Goal: Transaction & Acquisition: Purchase product/service

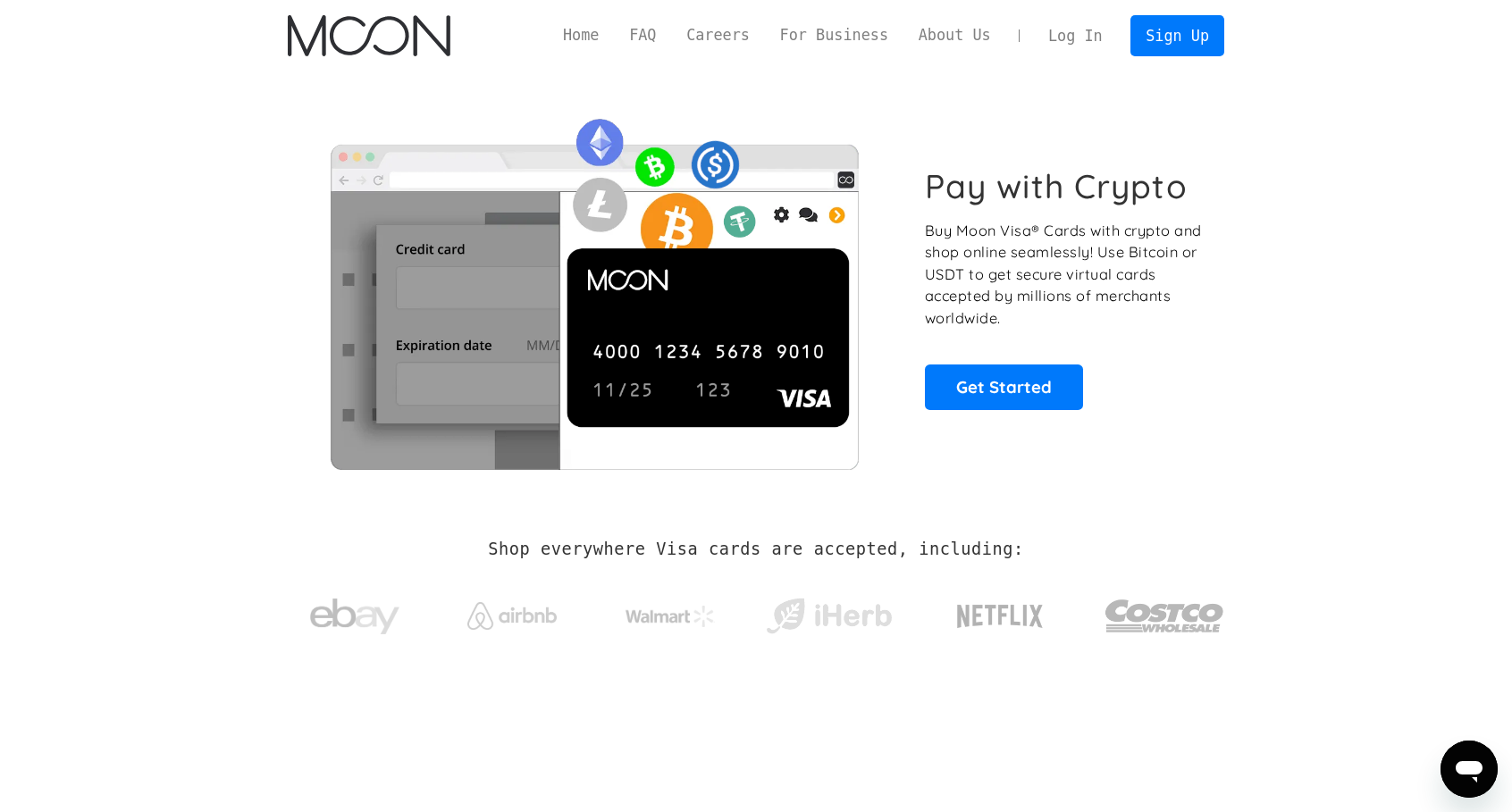
click at [1088, 32] on link "Log In" at bounding box center [1074, 35] width 84 height 40
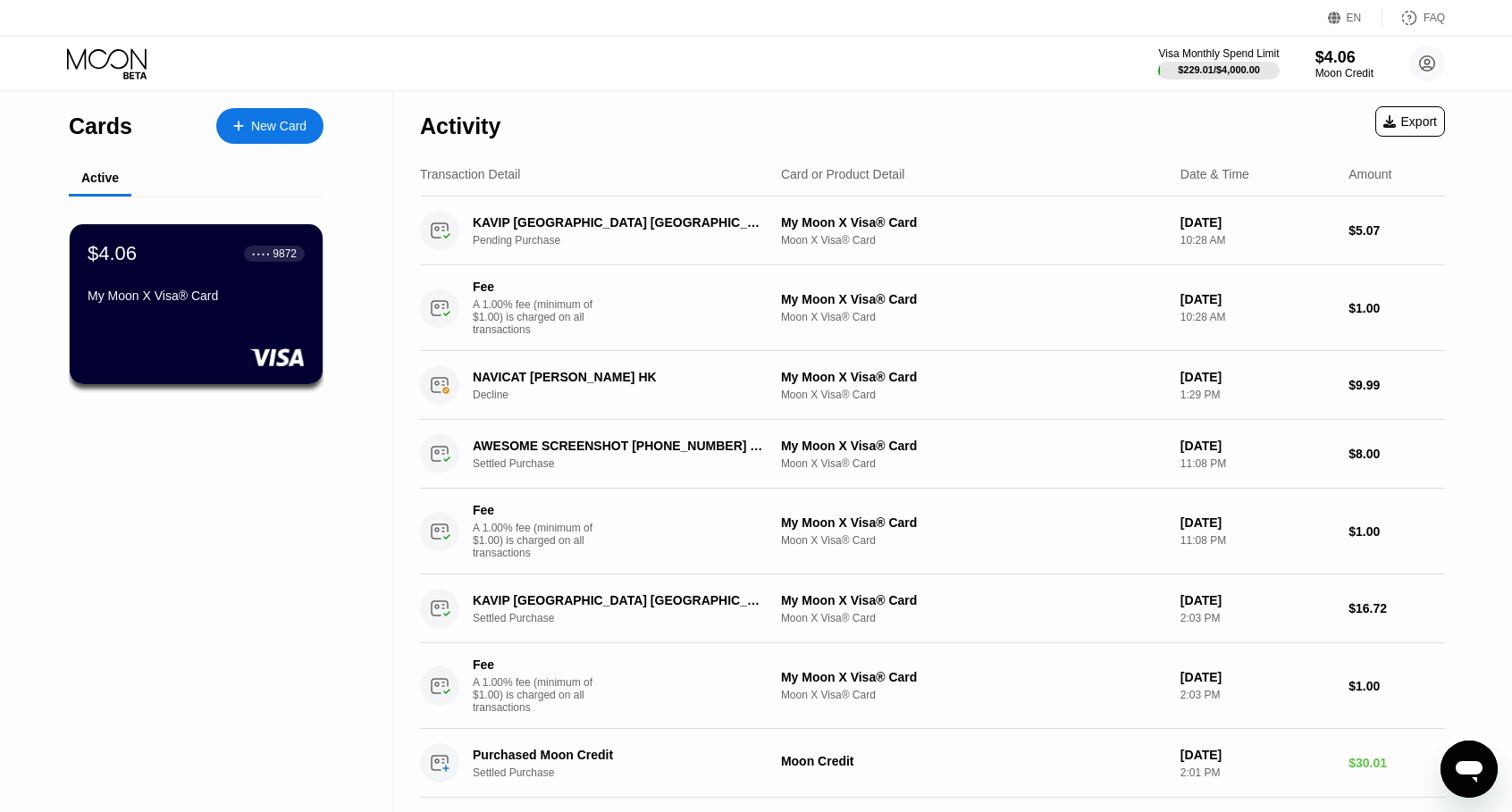
click at [288, 283] on div "$4.06 ● ● ● ● 9872 My Moon X Visa® Card" at bounding box center [195, 277] width 217 height 68
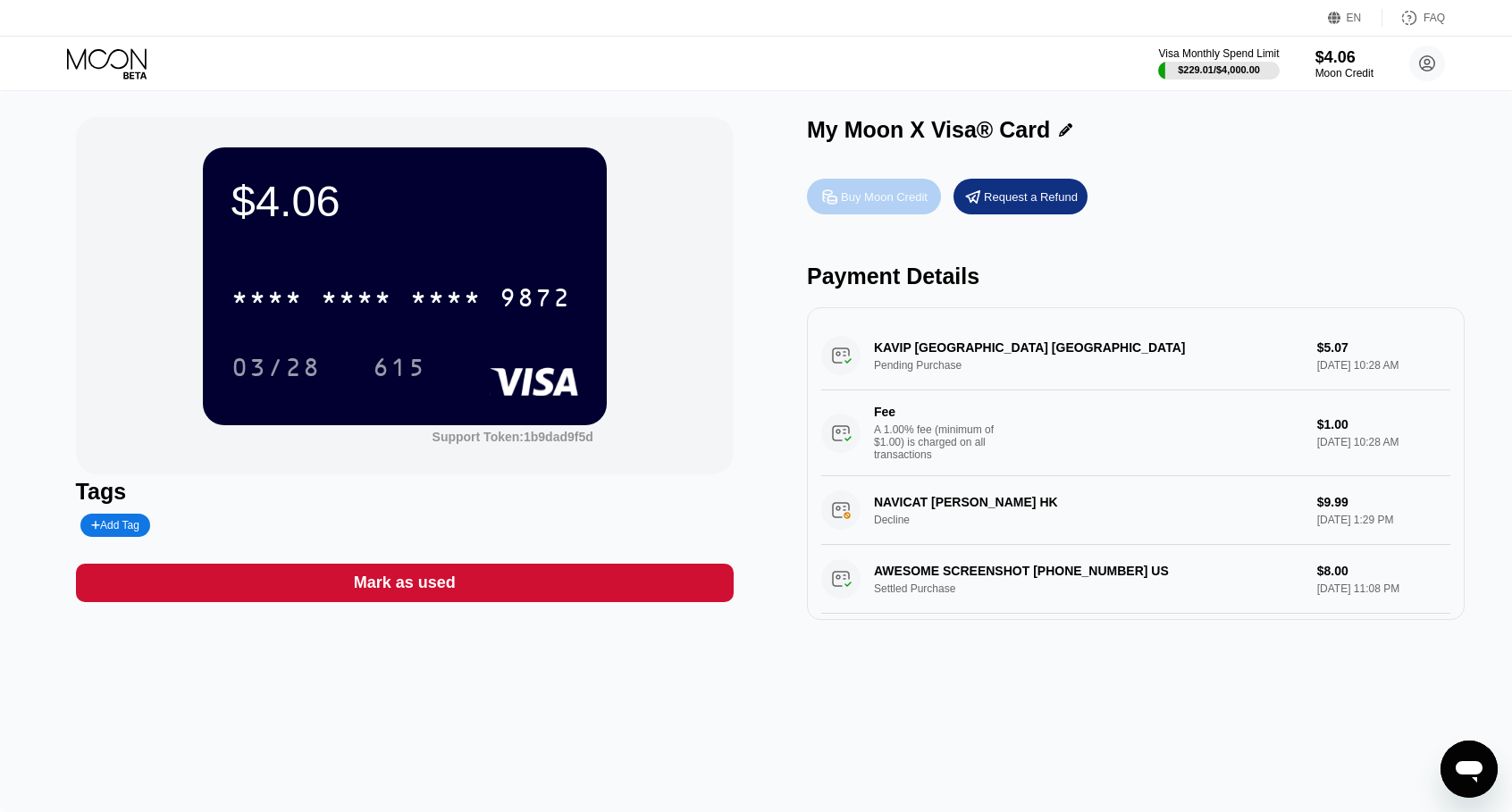
click at [884, 201] on div "Buy Moon Credit" at bounding box center [884, 196] width 87 height 15
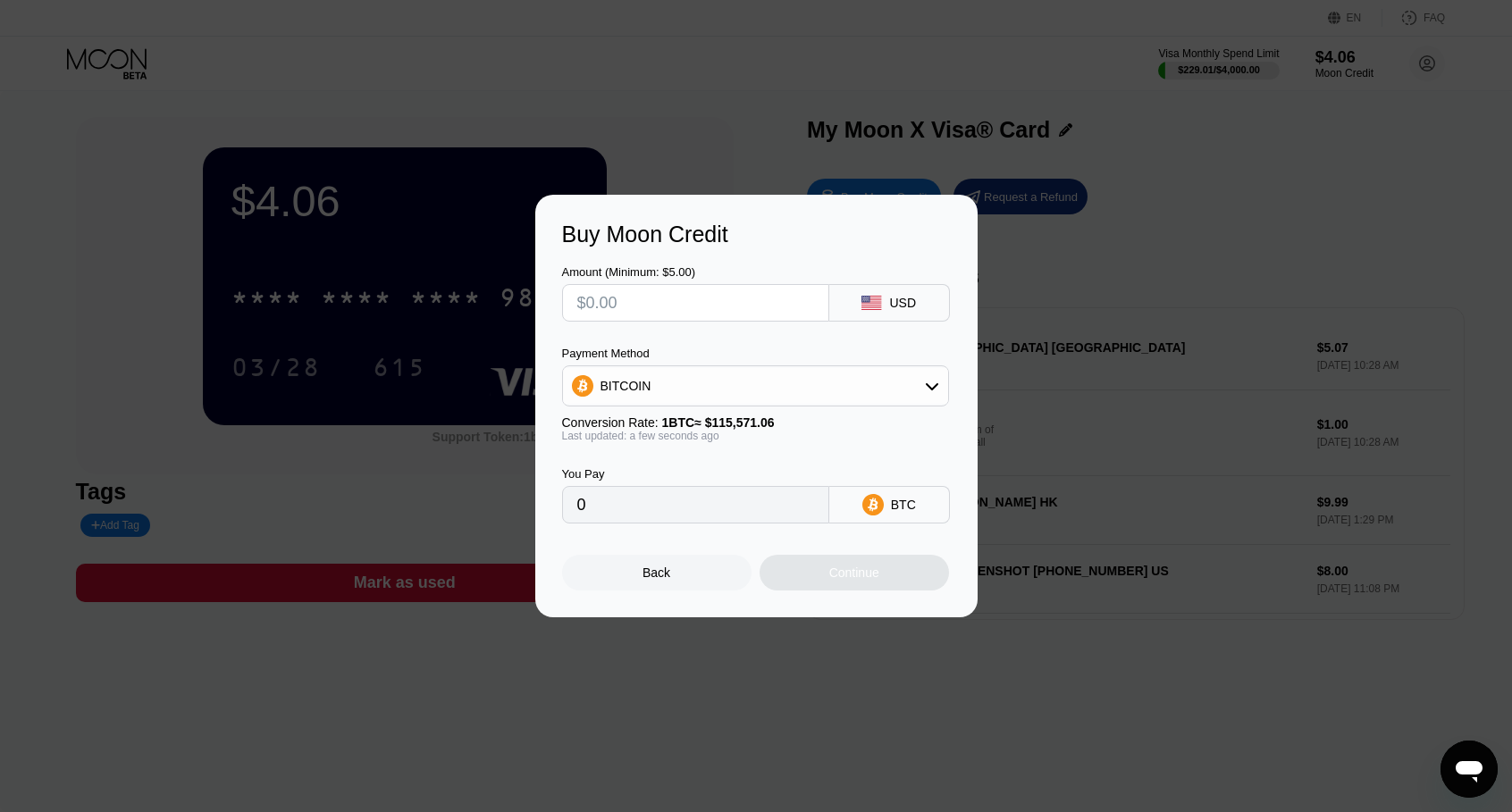
click at [733, 316] on input "text" at bounding box center [695, 302] width 237 height 36
type input "$5"
type input "0.00004327"
type input "$50"
type input "0.00043264"
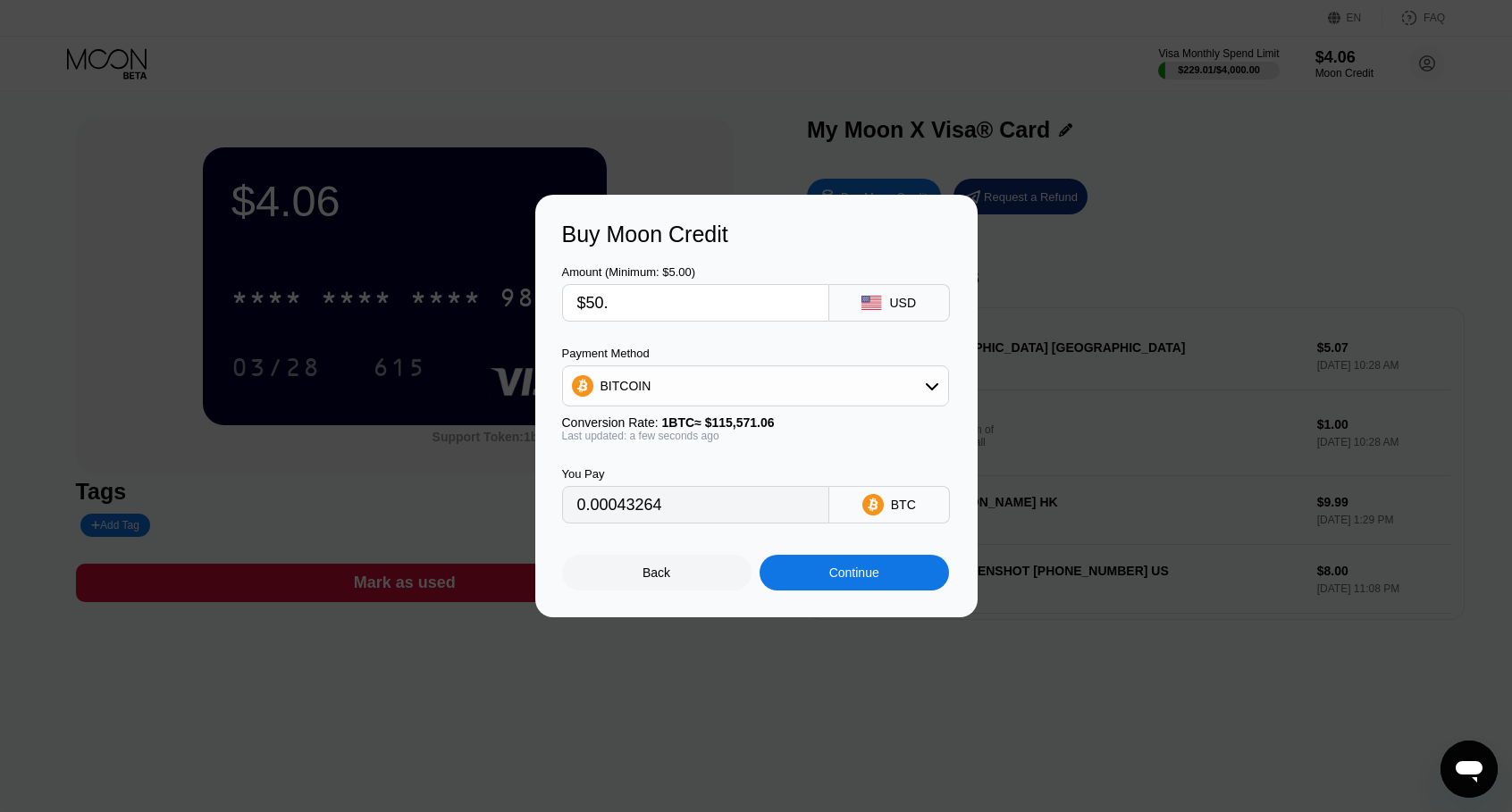
type input "$50.5"
type input "0.00043697"
type input "$50."
type input "0.00043264"
type input "$50"
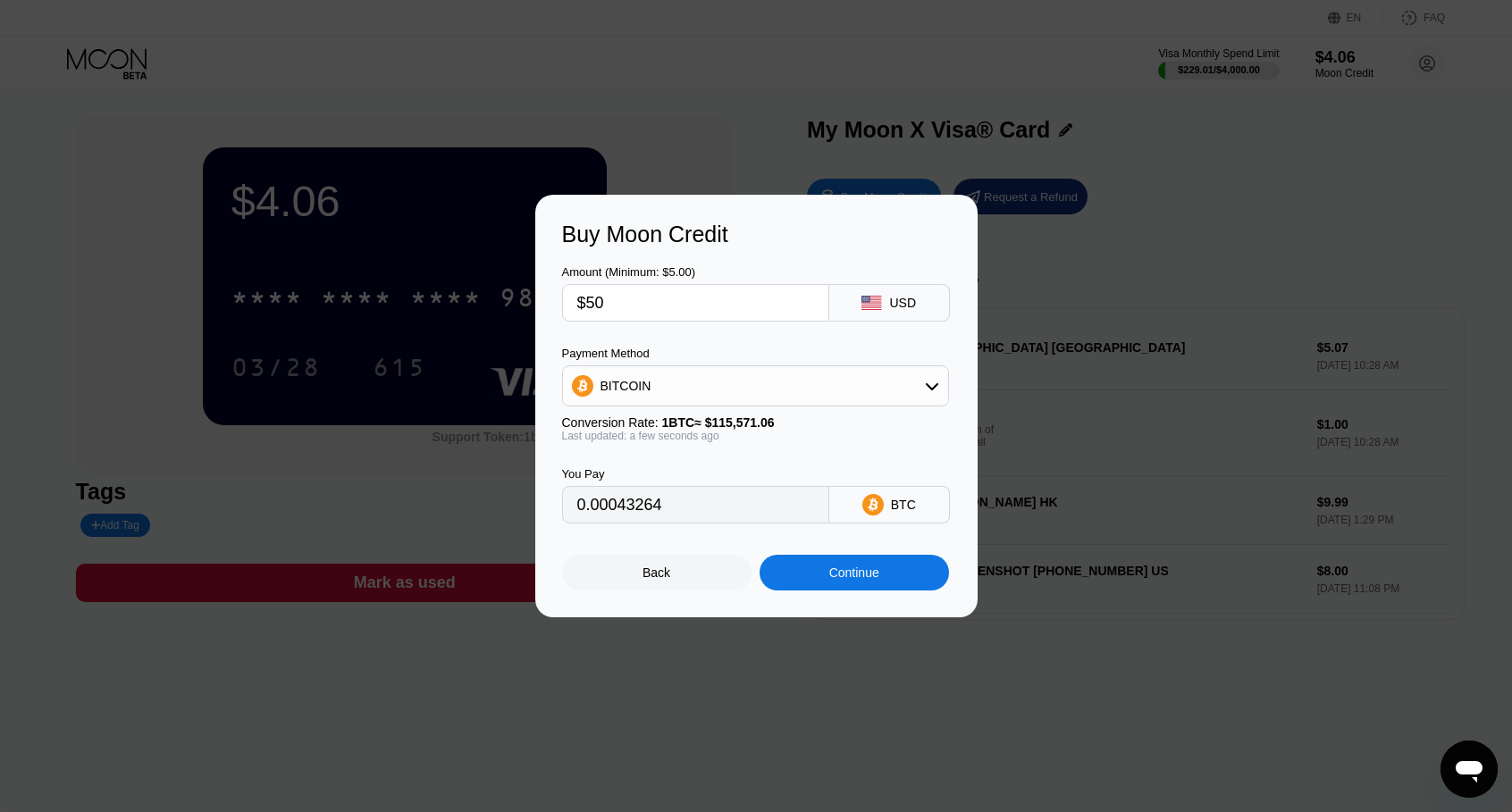
drag, startPoint x: 698, startPoint y: 462, endPoint x: 691, endPoint y: 398, distance: 64.4
click at [695, 462] on div "You Pay 0.00043264 BTC" at bounding box center [756, 483] width 389 height 81
click at [690, 389] on div "BITCOIN" at bounding box center [755, 385] width 385 height 36
click at [677, 471] on span "USDT on TRON" at bounding box center [650, 475] width 90 height 15
type input "50.51"
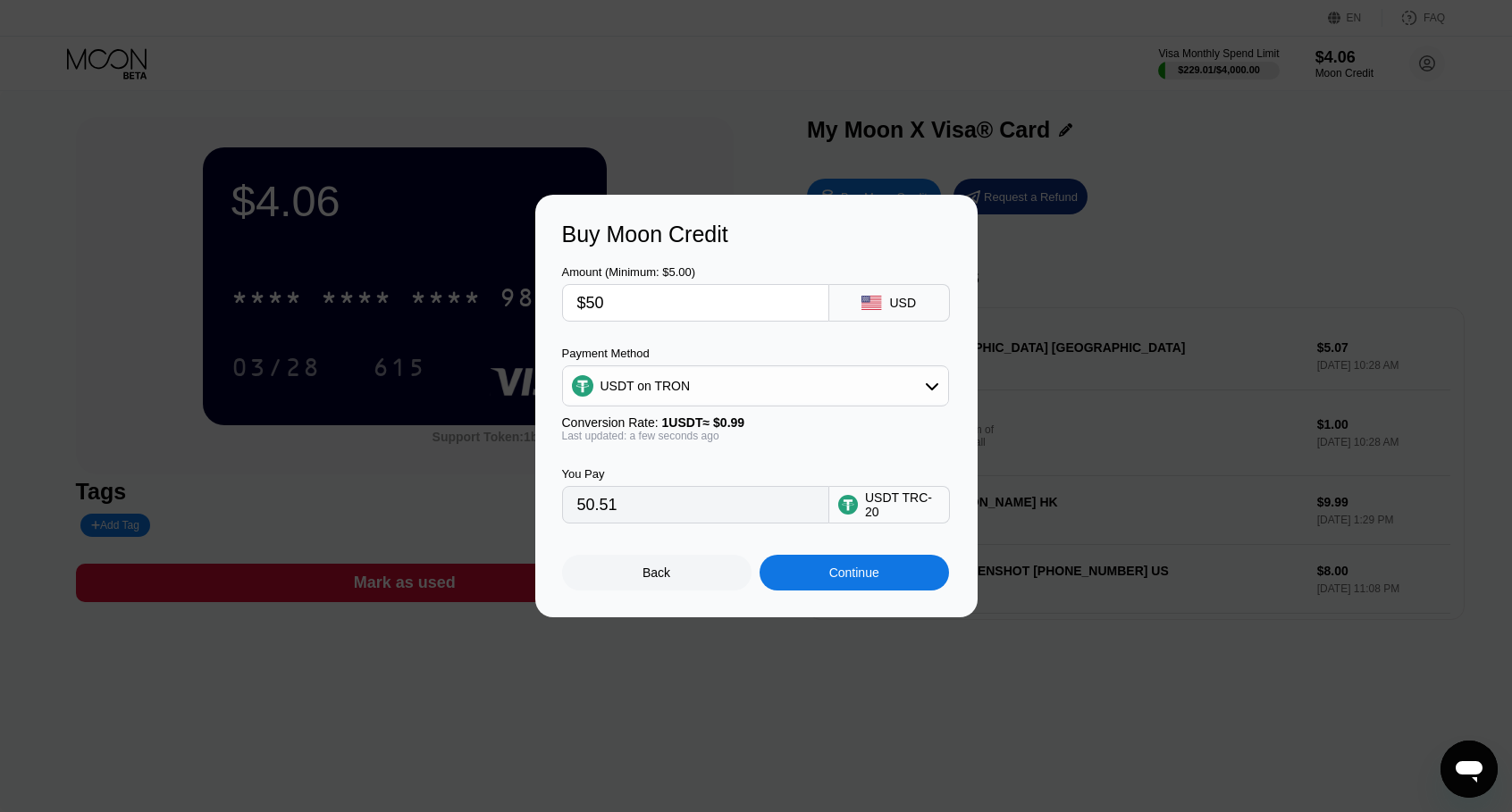
click at [826, 565] on div "Continue" at bounding box center [854, 572] width 189 height 36
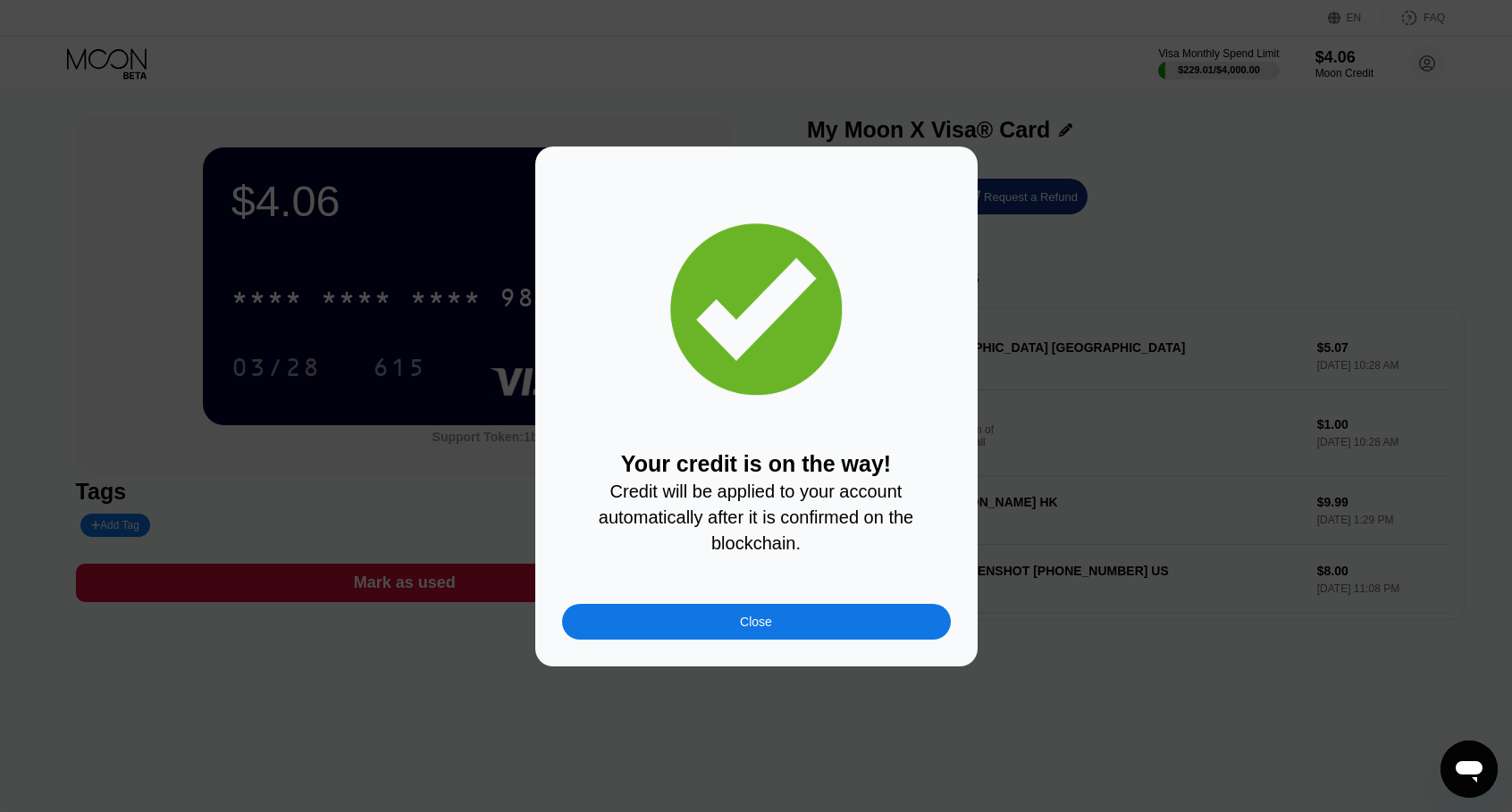
click at [838, 622] on div "Close" at bounding box center [756, 621] width 389 height 36
